Goal: Information Seeking & Learning: Compare options

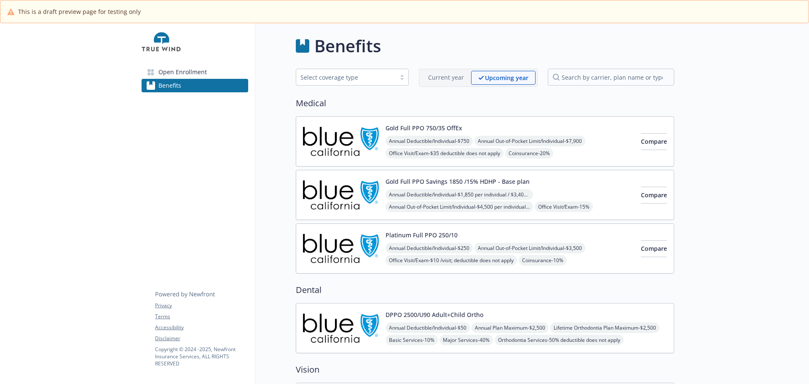
click at [189, 79] on span "Open Enrollment" at bounding box center [182, 71] width 48 height 13
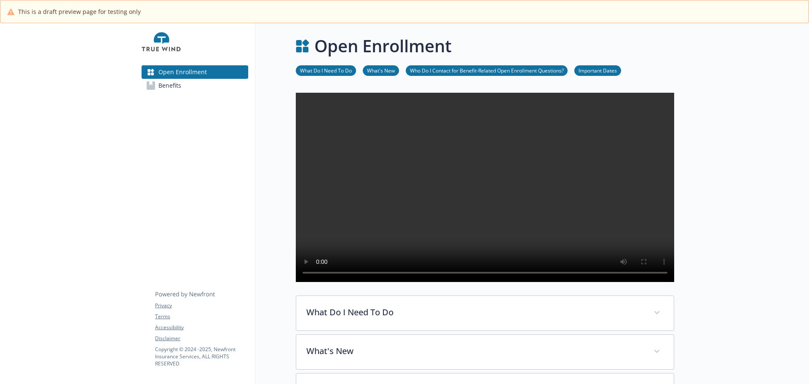
click at [181, 92] on span "Benefits" at bounding box center [169, 85] width 23 height 13
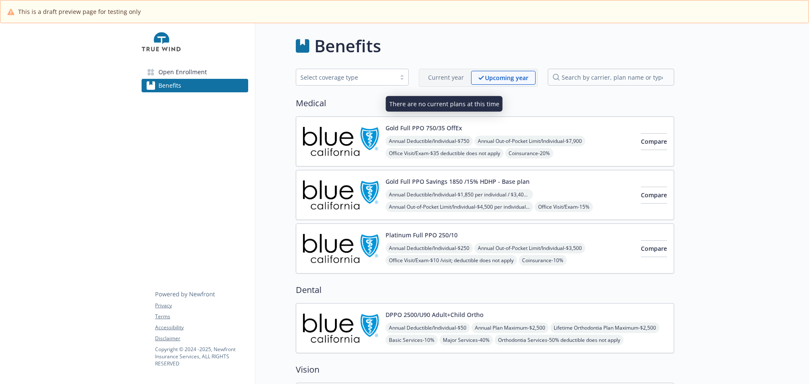
click at [447, 84] on div "Current year" at bounding box center [446, 77] width 50 height 13
click at [438, 82] on p "Current year" at bounding box center [446, 77] width 36 height 9
click at [183, 79] on span "Open Enrollment" at bounding box center [182, 71] width 48 height 13
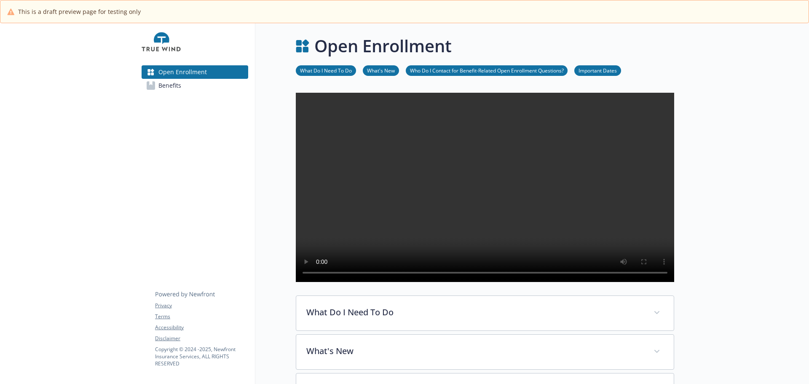
click at [176, 92] on span "Benefits" at bounding box center [169, 85] width 23 height 13
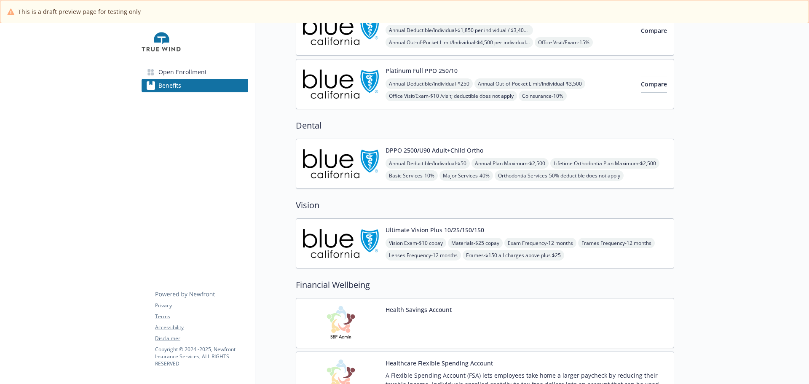
scroll to position [168, 0]
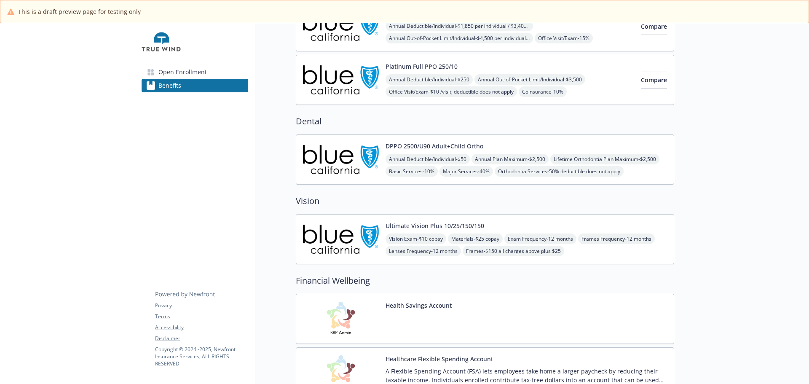
click at [195, 79] on span "Open Enrollment" at bounding box center [182, 71] width 48 height 13
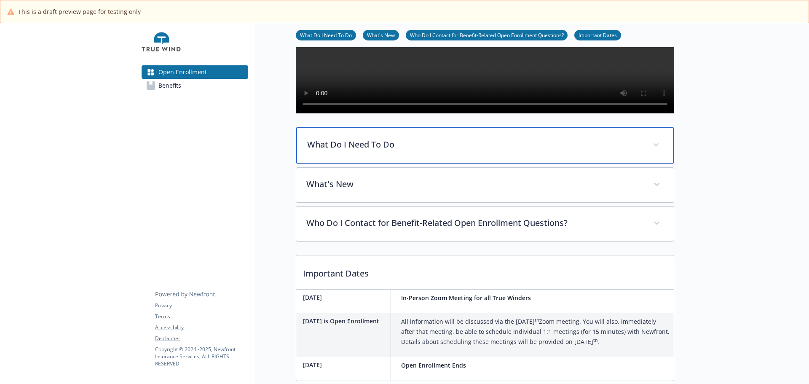
click at [423, 163] on div "What Do I Need To Do" at bounding box center [484, 145] width 377 height 36
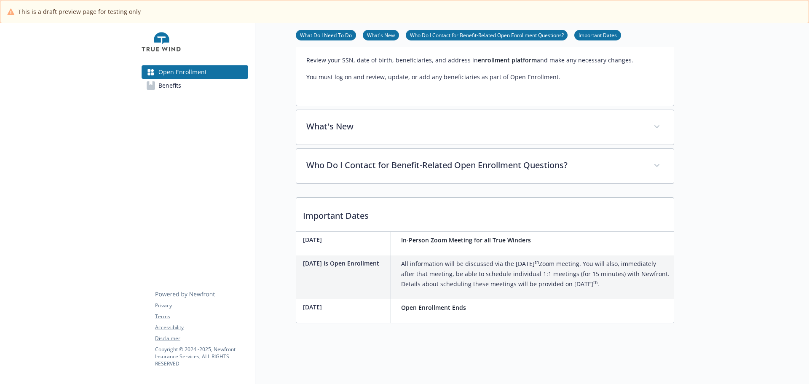
scroll to position [547, 0]
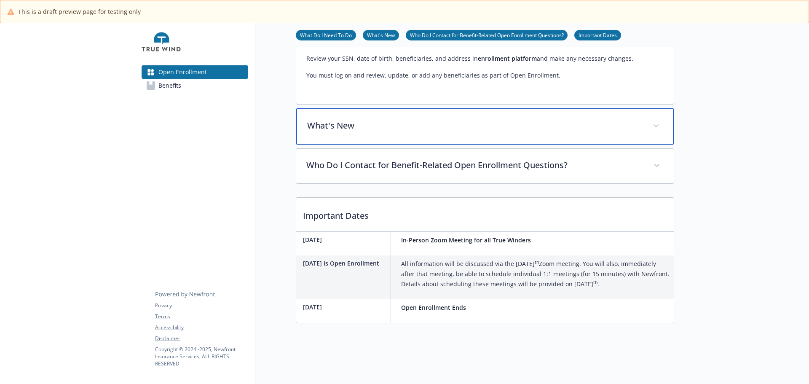
click at [390, 132] on p "What's New" at bounding box center [474, 125] width 335 height 13
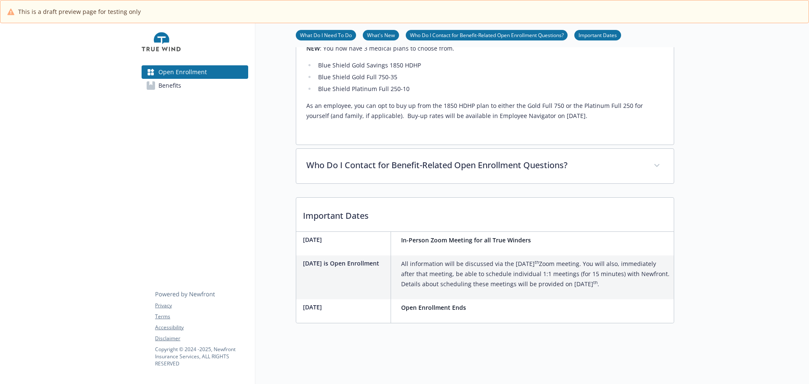
scroll to position [716, 0]
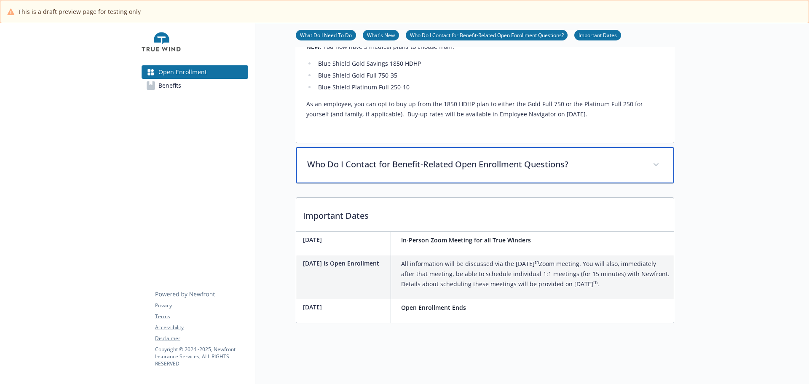
click at [502, 183] on div "Who Do I Contact for Benefit-Related Open Enrollment Questions?" at bounding box center [484, 165] width 377 height 36
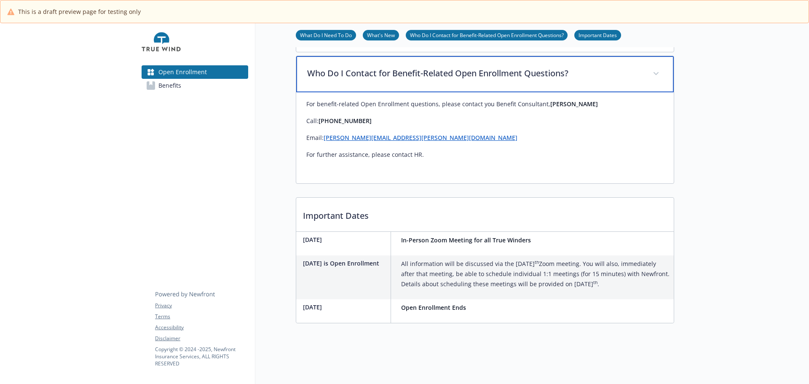
scroll to position [968, 0]
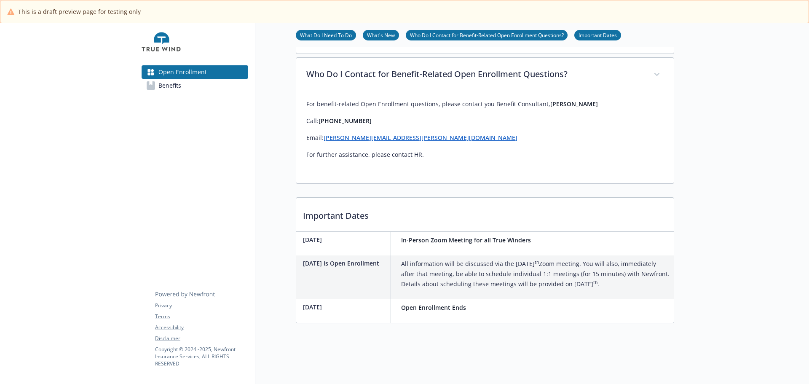
click at [186, 92] on link "Benefits" at bounding box center [195, 85] width 107 height 13
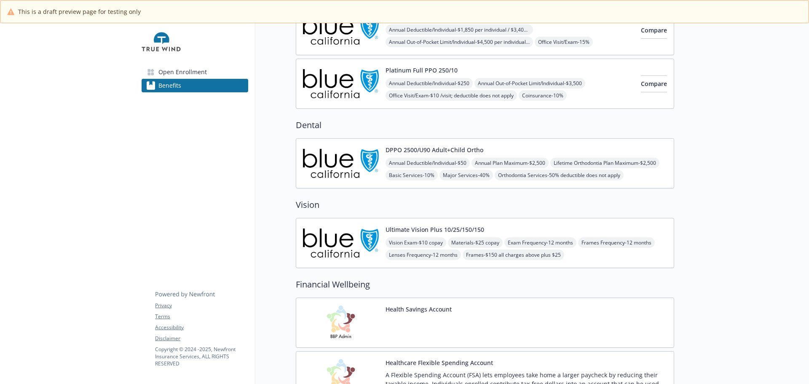
scroll to position [120, 0]
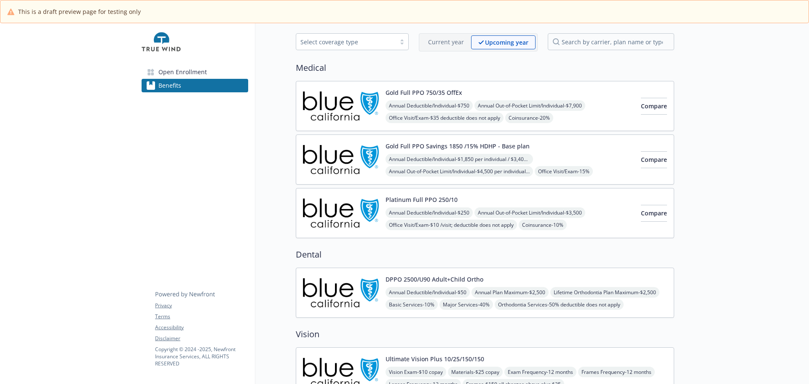
click at [443, 97] on button "Gold Full PPO 750/35 OffEx" at bounding box center [423, 92] width 77 height 9
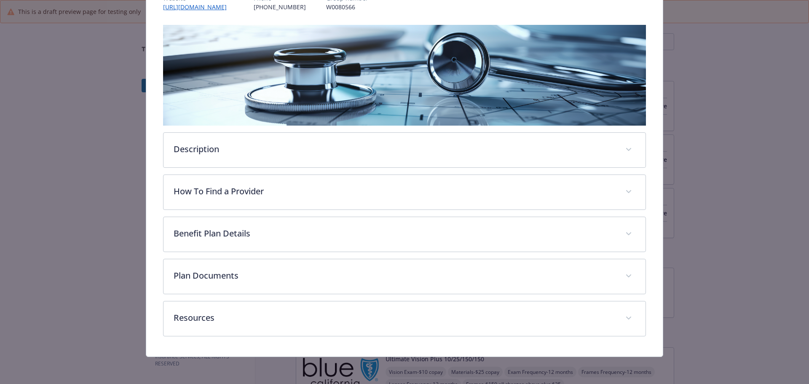
scroll to position [179, 0]
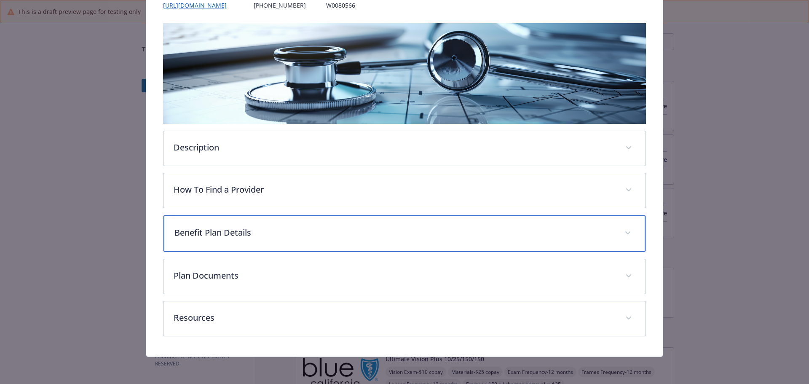
drag, startPoint x: 357, startPoint y: 209, endPoint x: 367, endPoint y: 212, distance: 10.0
click at [358, 226] on p "Benefit Plan Details" at bounding box center [394, 232] width 440 height 13
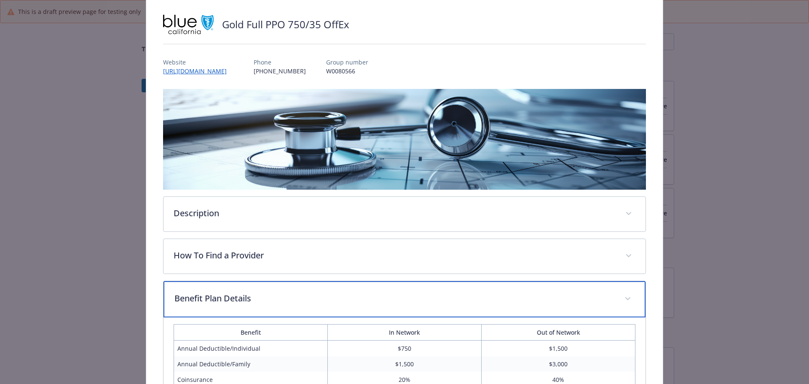
scroll to position [0, 0]
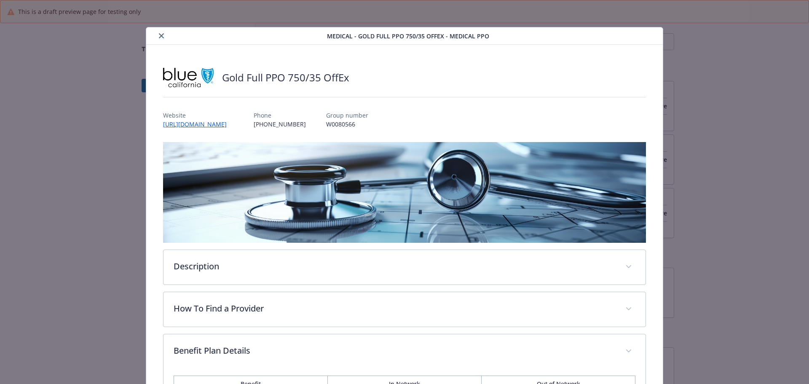
click at [164, 37] on icon "close" at bounding box center [161, 35] width 5 height 5
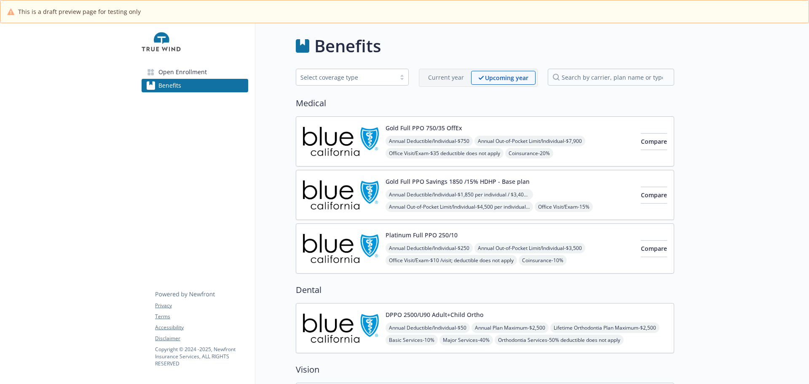
click at [529, 186] on button "Gold Full PPO Savings 1850 /15% HDHP - Base plan" at bounding box center [457, 181] width 144 height 9
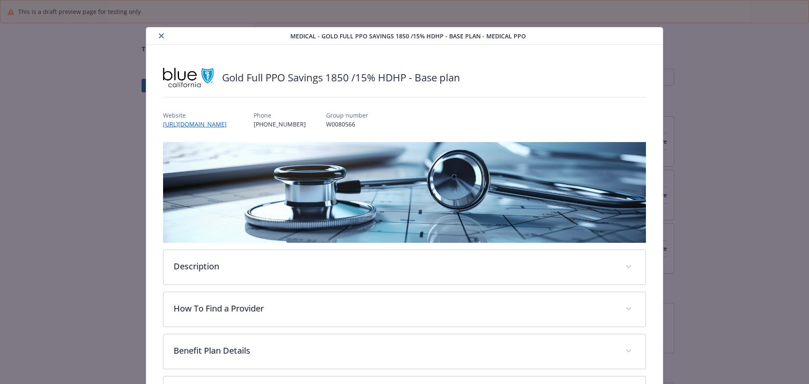
scroll to position [25, 0]
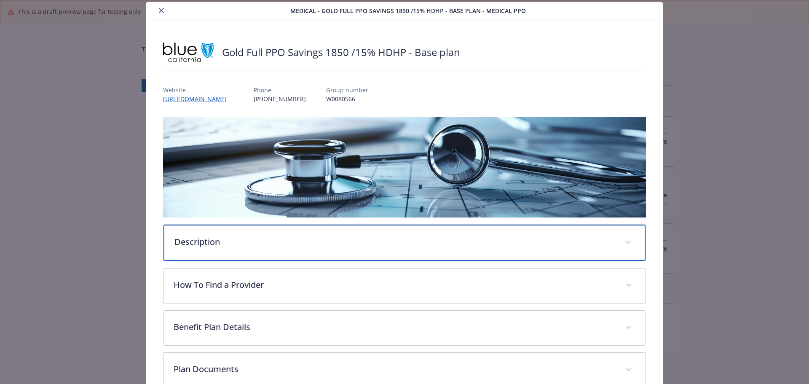
click at [275, 248] on p "Description" at bounding box center [394, 241] width 440 height 13
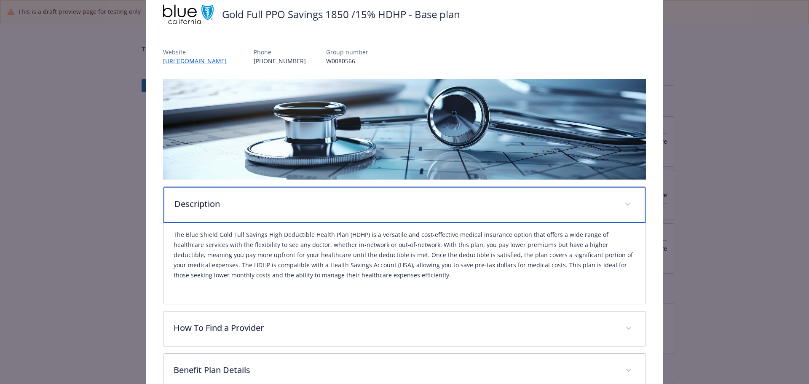
scroll to position [0, 0]
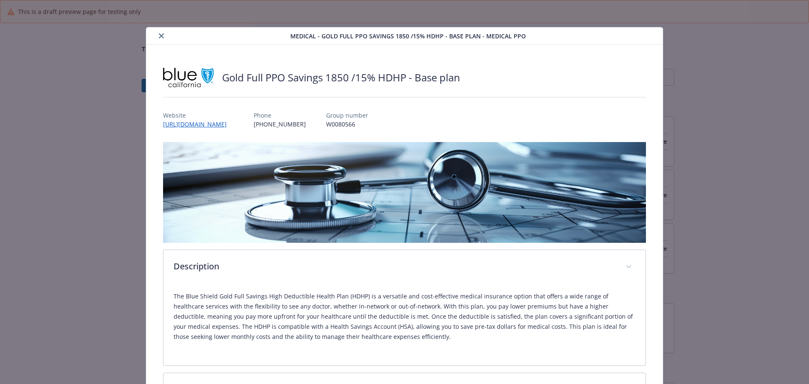
click at [158, 35] on button "close" at bounding box center [161, 36] width 10 height 10
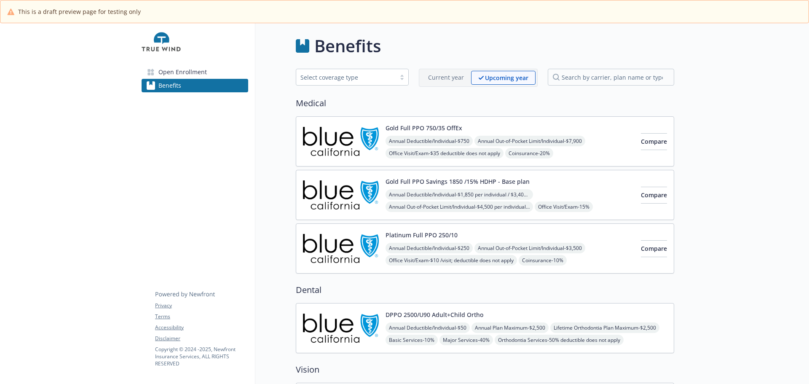
click at [462, 132] on button "Gold Full PPO 750/35 OffEx" at bounding box center [423, 127] width 77 height 9
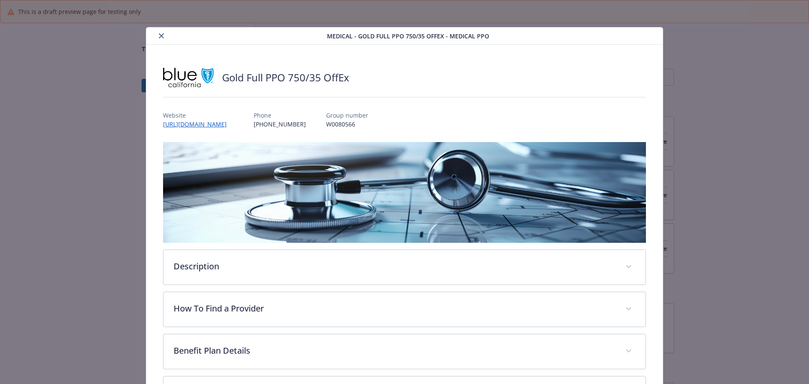
scroll to position [25, 0]
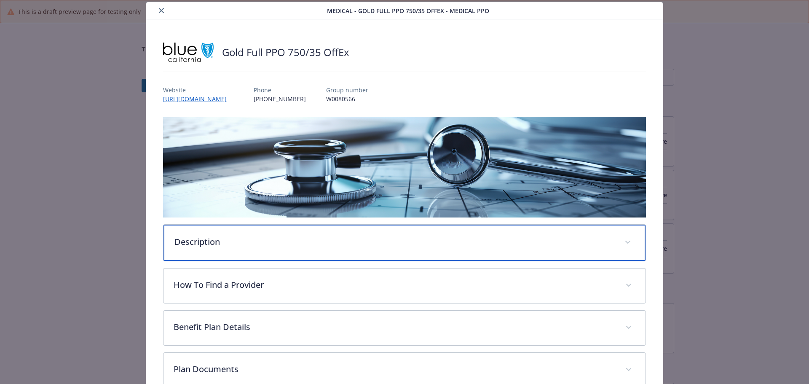
click at [279, 261] on div "Description" at bounding box center [404, 242] width 482 height 36
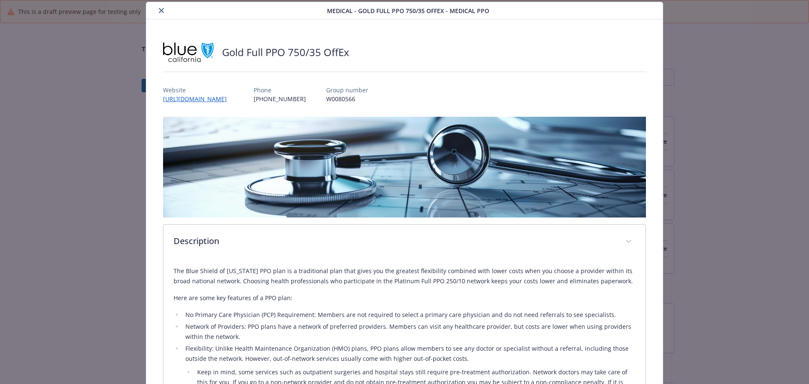
click at [162, 13] on icon "close" at bounding box center [161, 10] width 5 height 5
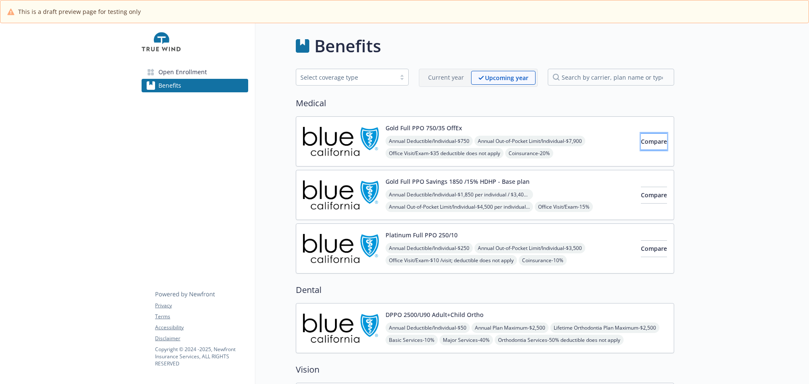
click at [641, 145] on span "Compare" at bounding box center [654, 141] width 26 height 8
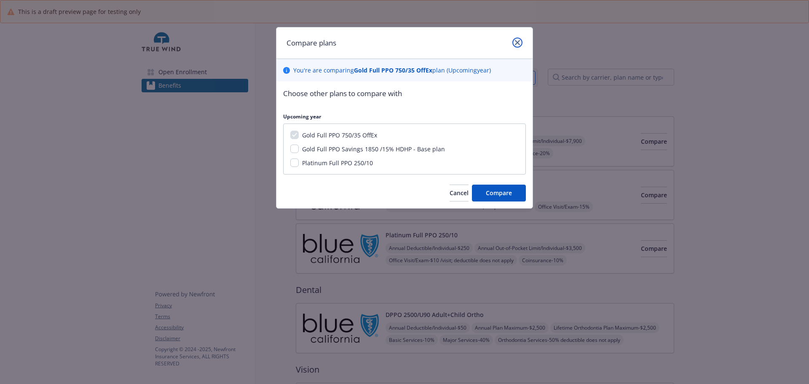
click at [517, 44] on link "close" at bounding box center [517, 42] width 10 height 10
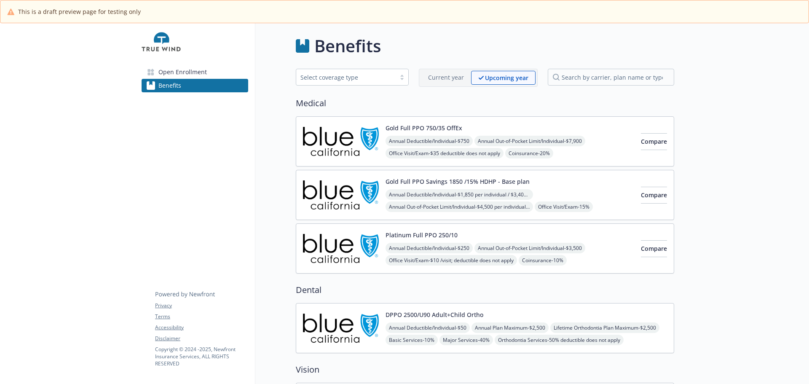
click at [457, 239] on button "Platinum Full PPO 250/10" at bounding box center [421, 234] width 72 height 9
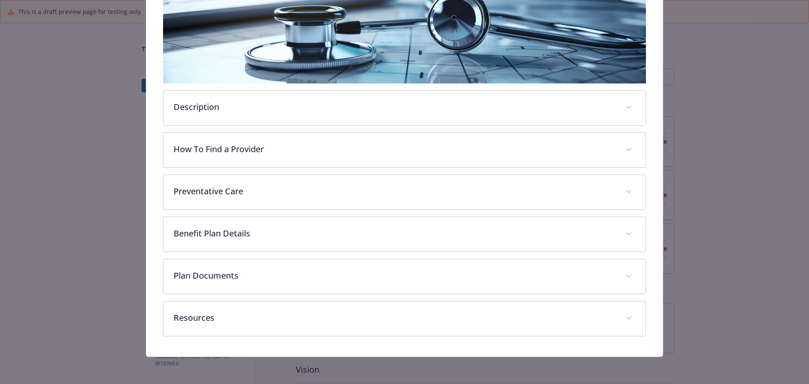
scroll to position [232, 0]
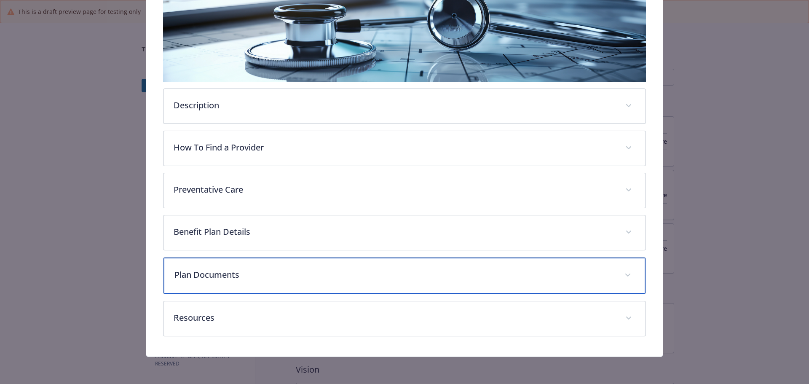
drag, startPoint x: 362, startPoint y: 266, endPoint x: 368, endPoint y: 269, distance: 6.2
click at [362, 266] on div "Plan Documents" at bounding box center [404, 275] width 482 height 36
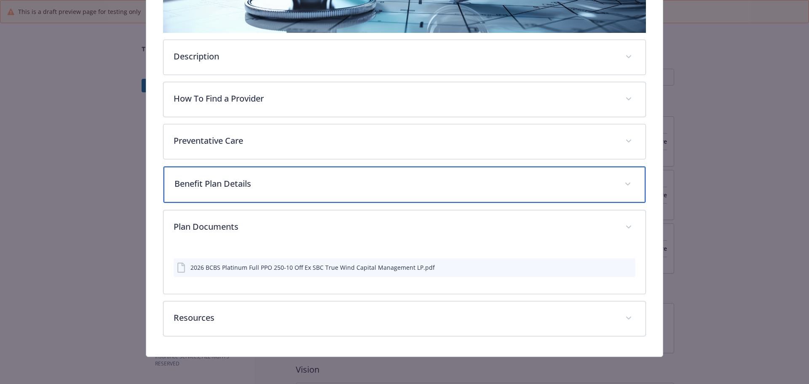
click at [406, 203] on div "Benefit Plan Details" at bounding box center [404, 184] width 482 height 36
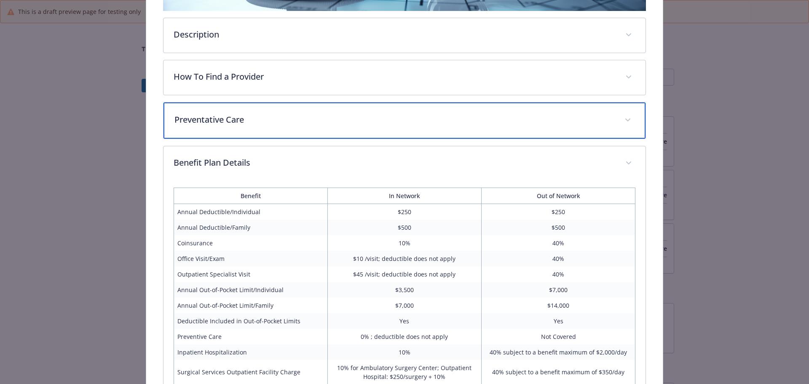
click at [348, 126] on p "Preventative Care" at bounding box center [394, 119] width 440 height 13
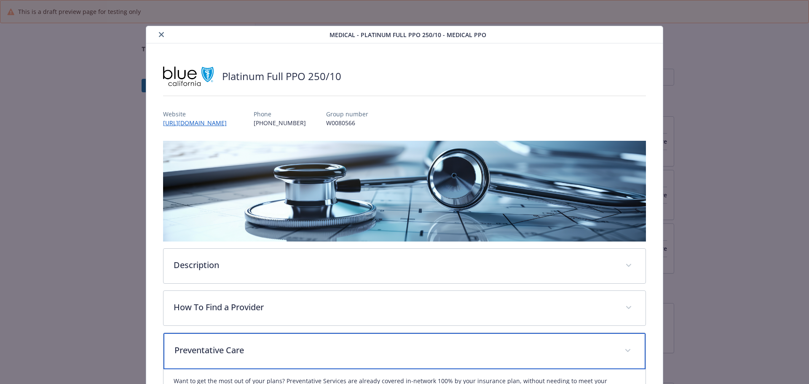
scroll to position [0, 0]
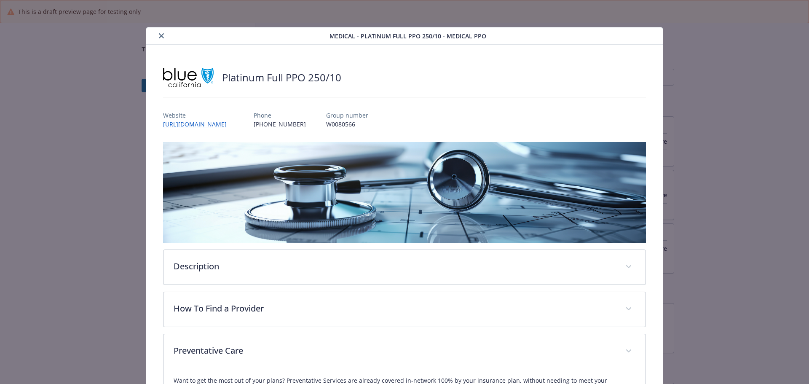
click at [163, 35] on icon "close" at bounding box center [161, 35] width 5 height 5
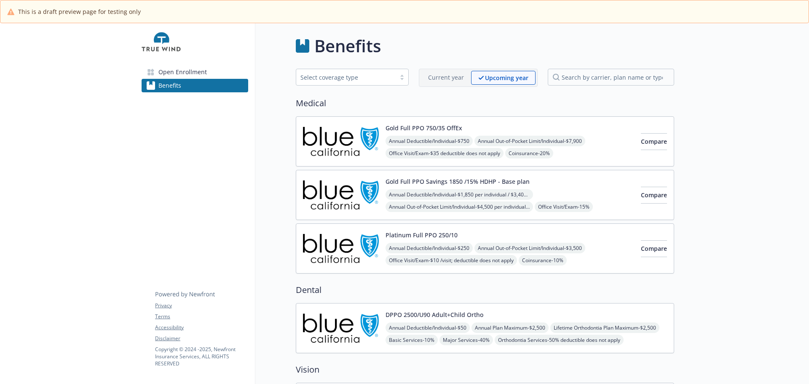
click at [443, 132] on button "Gold Full PPO 750/35 OffEx" at bounding box center [423, 127] width 77 height 9
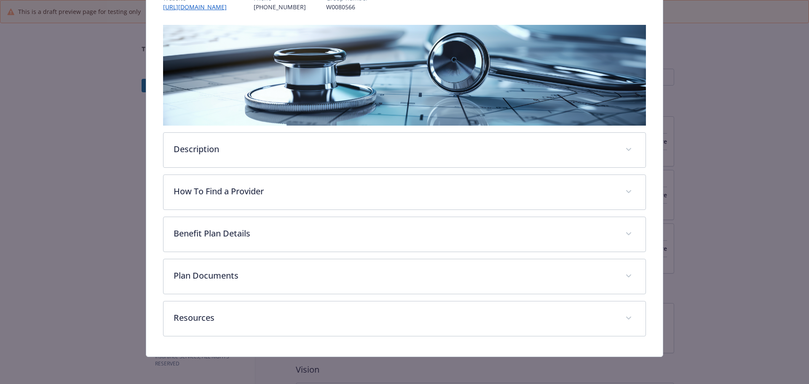
scroll to position [152, 0]
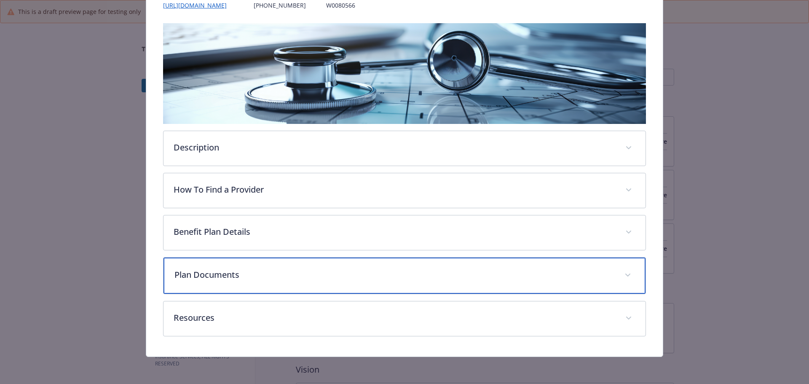
click at [254, 294] on div "Plan Documents" at bounding box center [404, 275] width 482 height 36
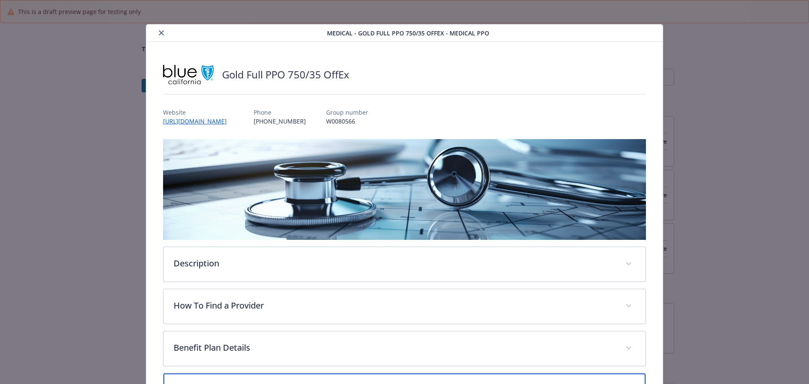
scroll to position [0, 0]
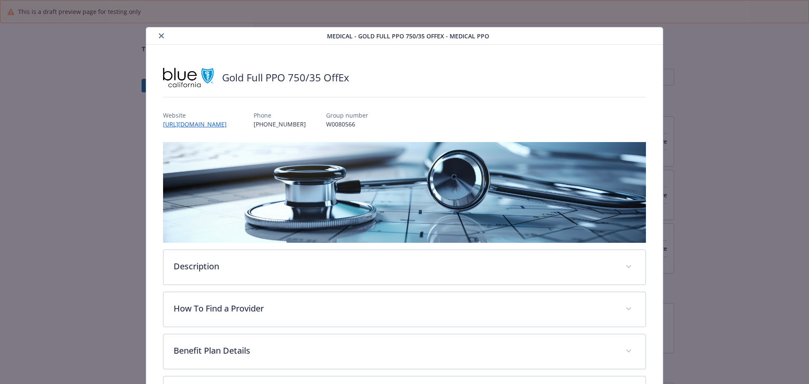
click at [164, 38] on icon "close" at bounding box center [161, 35] width 5 height 5
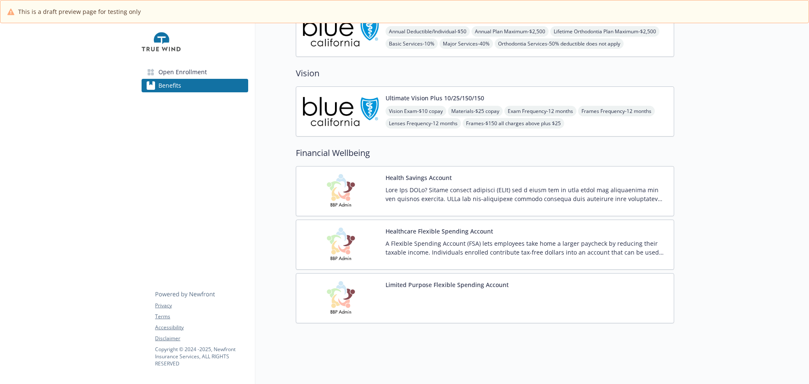
scroll to position [414, 0]
click at [33, 59] on div at bounding box center [67, 55] width 135 height 657
